Goal: Information Seeking & Learning: Learn about a topic

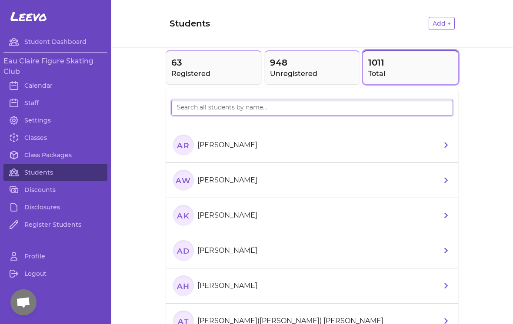
click at [225, 111] on input "search" at bounding box center [311, 108] width 281 height 16
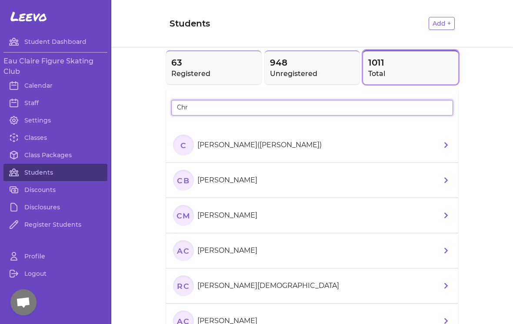
type input "Chri"
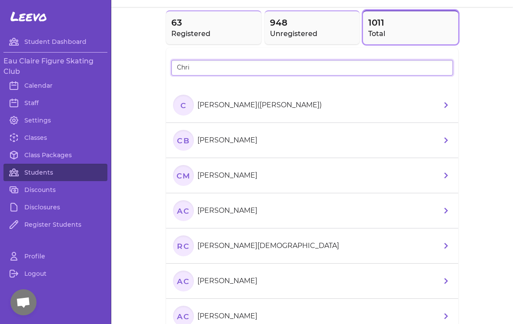
scroll to position [42, 0]
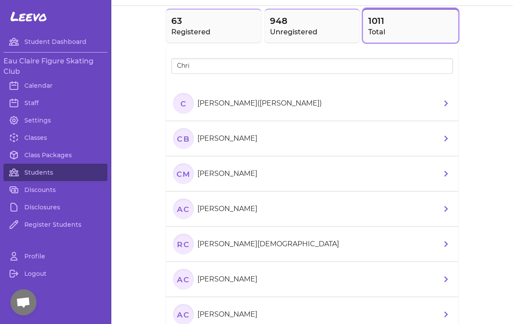
click at [441, 99] on icon at bounding box center [445, 103] width 10 height 10
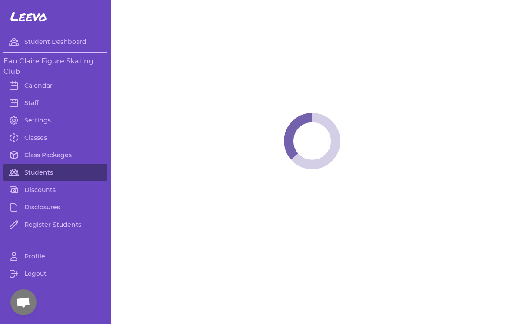
select select "WI"
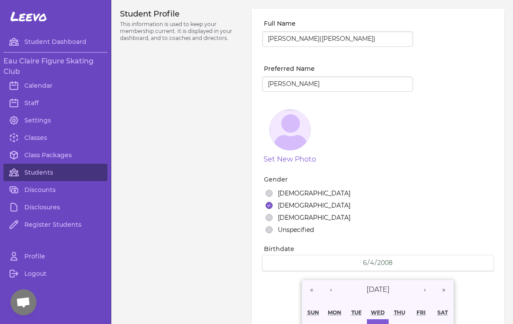
select select "18"
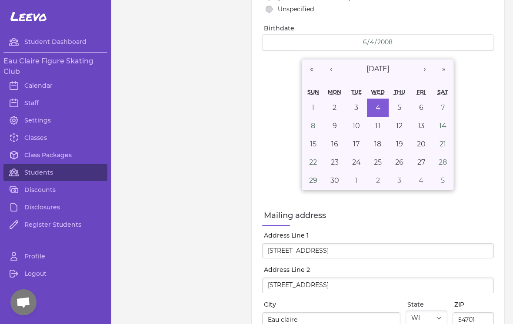
scroll to position [221, 0]
click at [37, 86] on link "Calendar" at bounding box center [55, 85] width 104 height 17
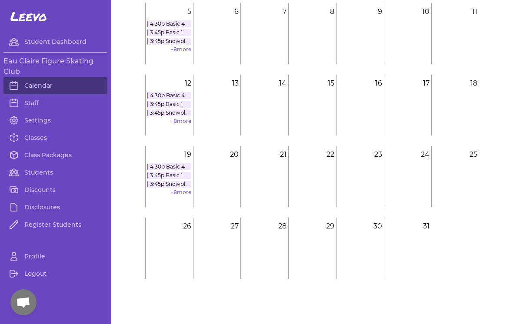
click at [176, 192] on link "+ 8 more" at bounding box center [180, 192] width 21 height 7
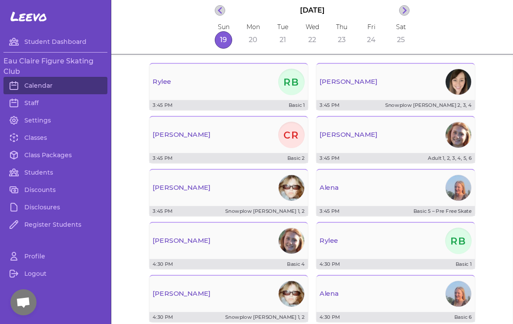
click at [199, 90] on div "[PERSON_NAME]" at bounding box center [228, 82] width 159 height 30
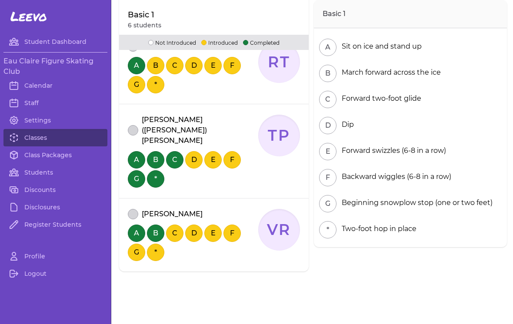
scroll to position [374, 0]
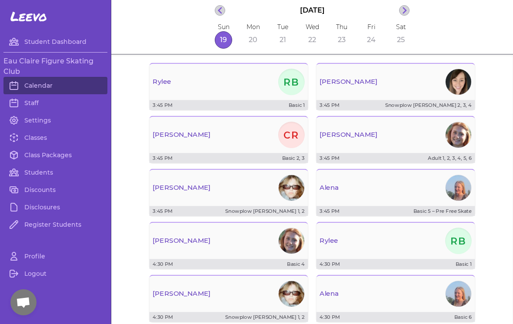
click at [382, 91] on div "[PERSON_NAME]" at bounding box center [395, 82] width 159 height 30
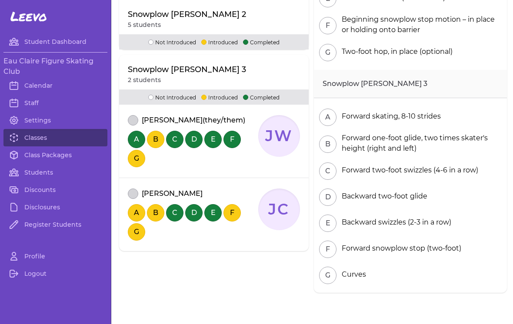
scroll to position [502, 0]
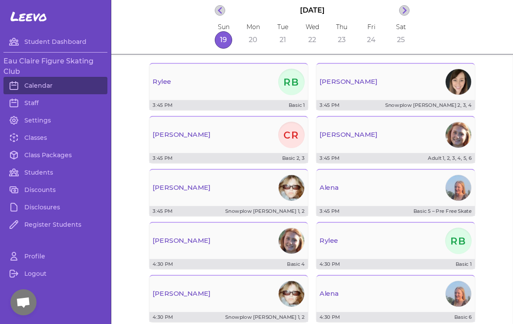
click at [240, 138] on div "[PERSON_NAME] CR" at bounding box center [228, 135] width 159 height 30
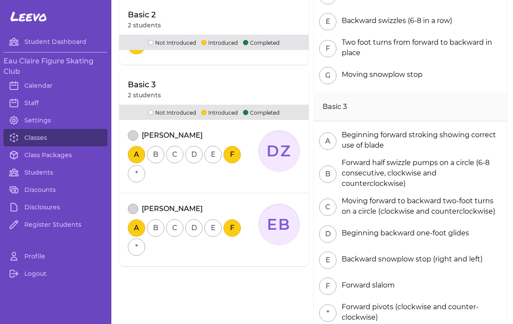
scroll to position [264, 0]
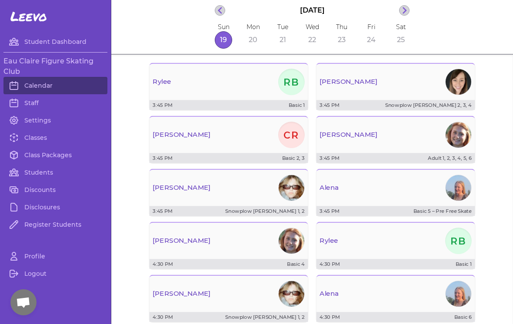
click at [324, 148] on div "[PERSON_NAME]" at bounding box center [395, 135] width 159 height 30
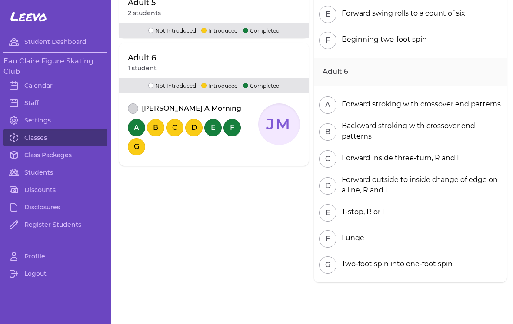
scroll to position [487, 0]
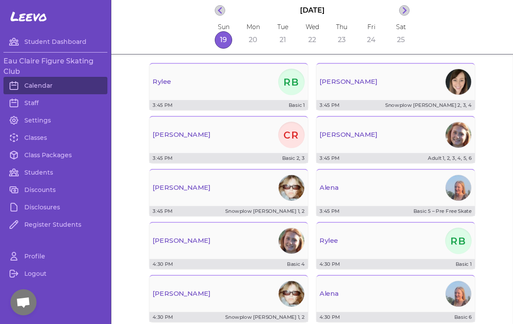
click at [190, 191] on div "[PERSON_NAME]" at bounding box center [228, 188] width 159 height 30
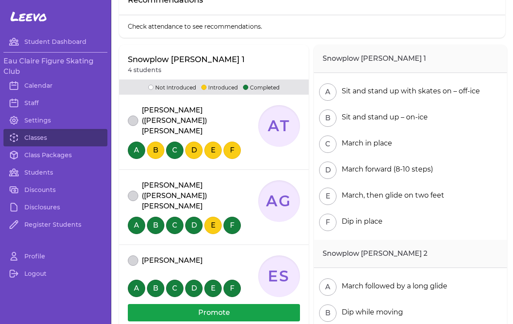
scroll to position [79, 0]
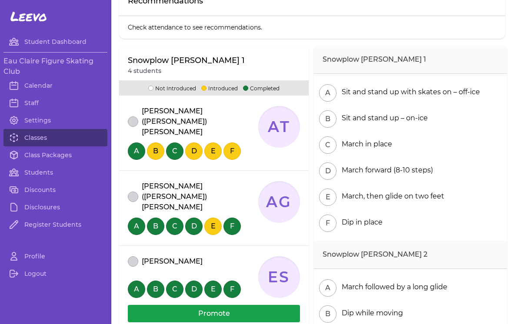
click at [170, 305] on button "Promote" at bounding box center [214, 313] width 172 height 17
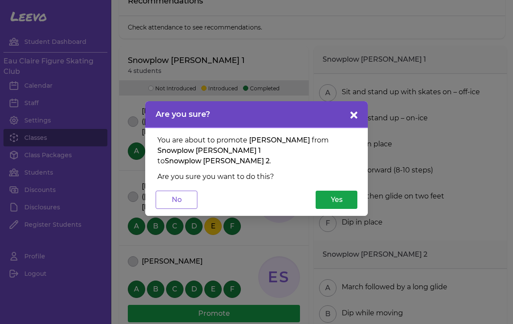
click at [346, 192] on button "Yes" at bounding box center [336, 200] width 42 height 18
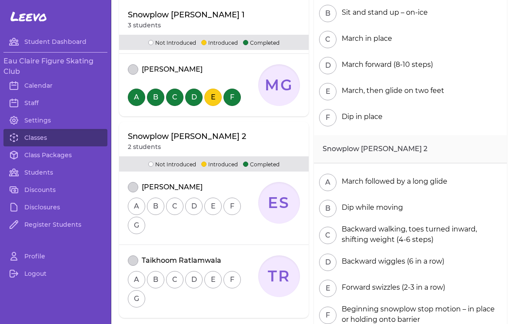
scroll to position [272, 0]
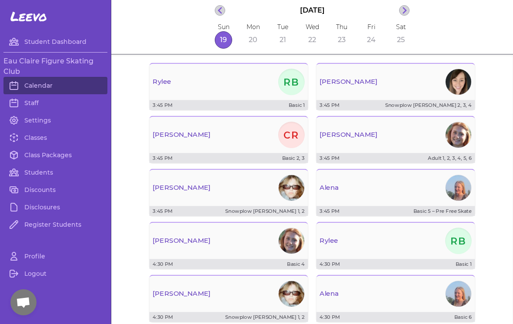
click at [181, 148] on div "[PERSON_NAME] CR" at bounding box center [228, 135] width 159 height 30
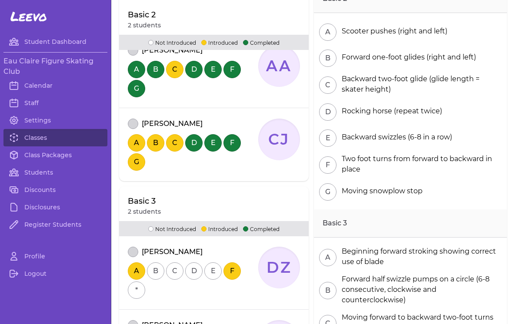
scroll to position [139, 0]
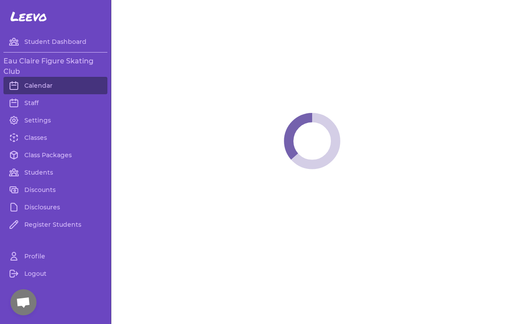
click at [168, 160] on span at bounding box center [311, 141] width 401 height 282
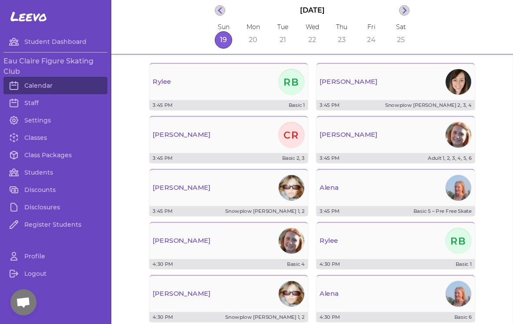
click at [402, 210] on p "Basic 5 – Pre Free Skate" at bounding box center [420, 211] width 101 height 7
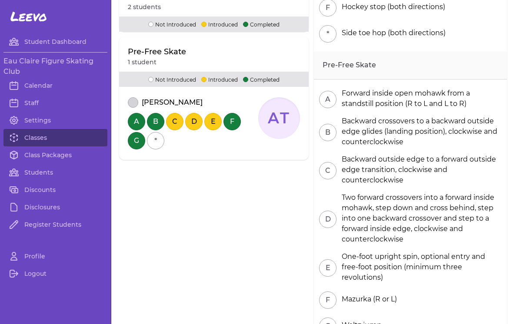
scroll to position [301, 0]
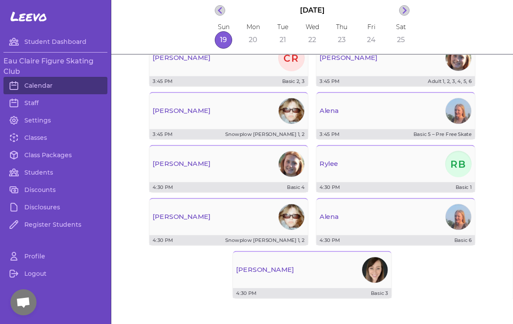
scroll to position [77, 0]
click at [176, 169] on div "[PERSON_NAME]" at bounding box center [228, 164] width 159 height 30
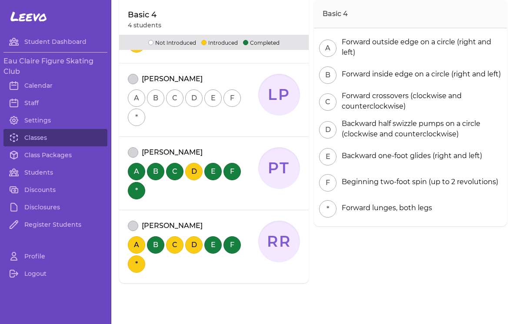
scroll to position [186, 0]
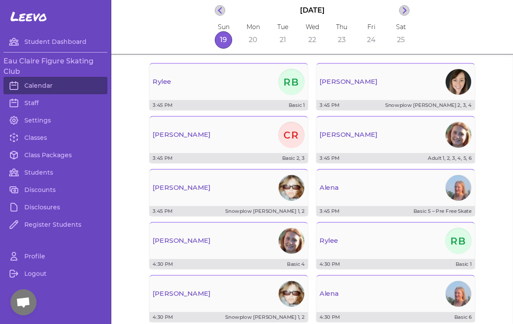
click at [168, 197] on div "[PERSON_NAME]" at bounding box center [228, 188] width 159 height 30
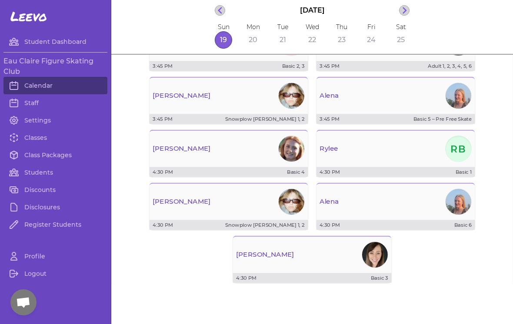
scroll to position [93, 0]
click at [246, 167] on div "4:30 PM Basic 4" at bounding box center [228, 171] width 159 height 10
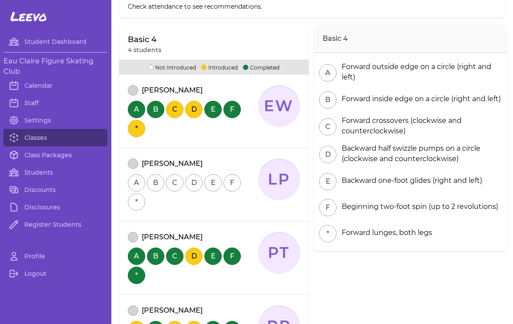
scroll to position [106, 0]
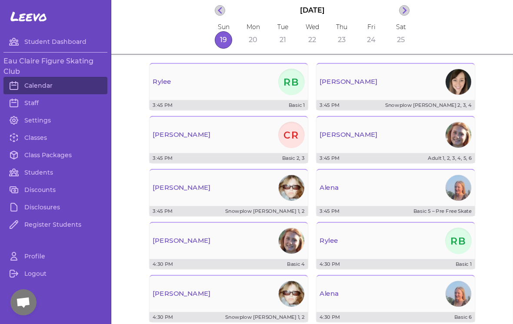
click at [361, 242] on div "[PERSON_NAME]" at bounding box center [395, 241] width 159 height 30
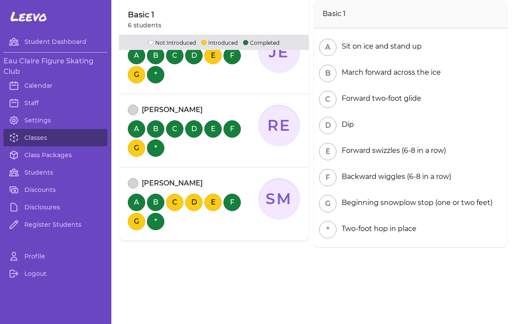
scroll to position [374, 0]
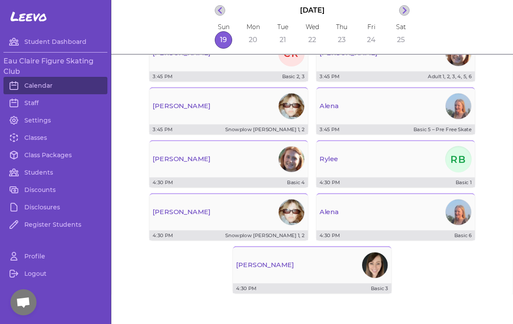
scroll to position [83, 0]
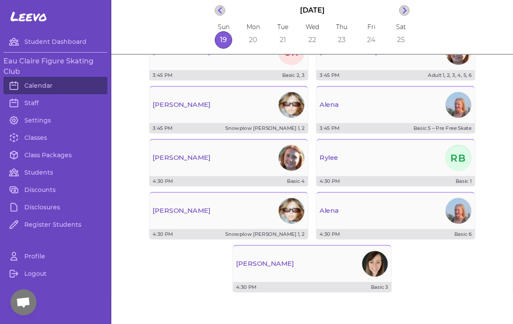
click at [244, 218] on div "[PERSON_NAME]" at bounding box center [228, 211] width 159 height 30
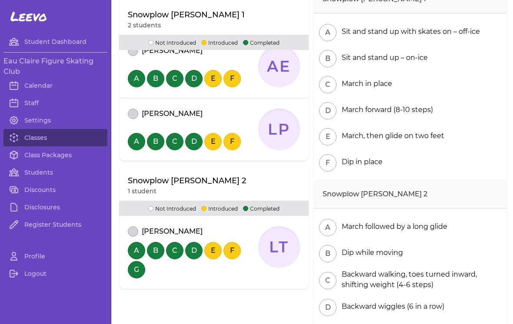
scroll to position [142, 0]
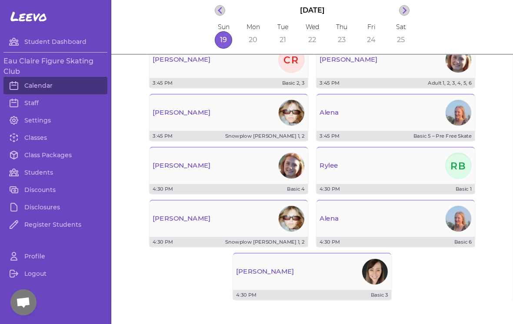
scroll to position [80, 0]
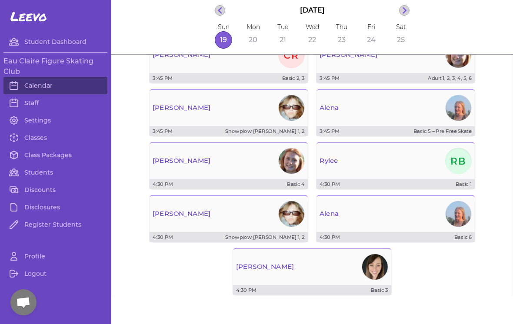
click at [348, 217] on div "Alena" at bounding box center [395, 214] width 159 height 30
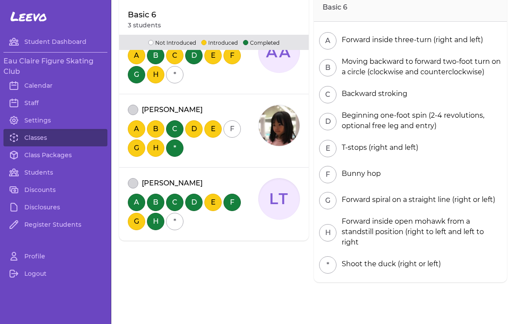
scroll to position [154, 0]
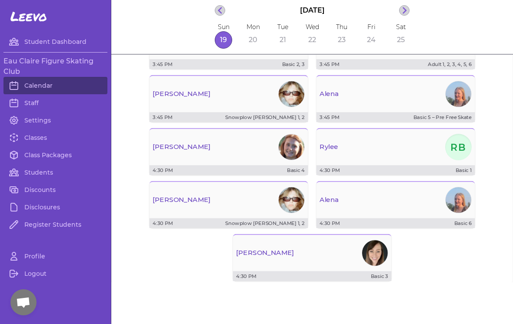
scroll to position [94, 0]
click at [310, 261] on div "[PERSON_NAME]" at bounding box center [312, 253] width 159 height 30
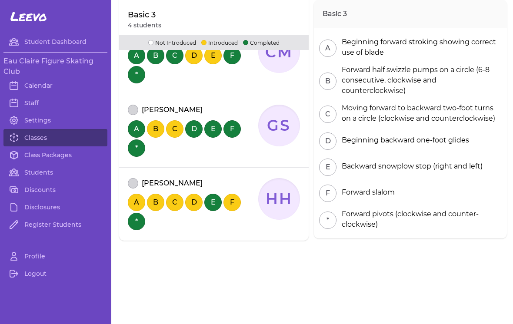
scroll to position [227, 0]
